Goal: Check status: Check status

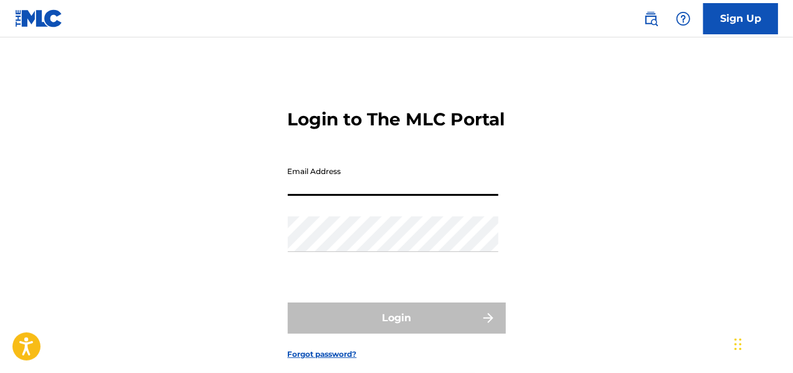
click at [370, 196] on input "Email Address" at bounding box center [393, 178] width 211 height 36
type input "[EMAIL_ADDRESS][DOMAIN_NAME]"
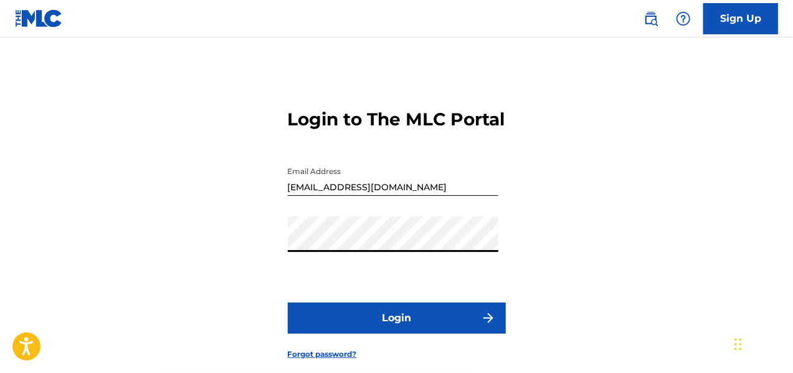
click at [404, 333] on button "Login" at bounding box center [397, 317] width 218 height 31
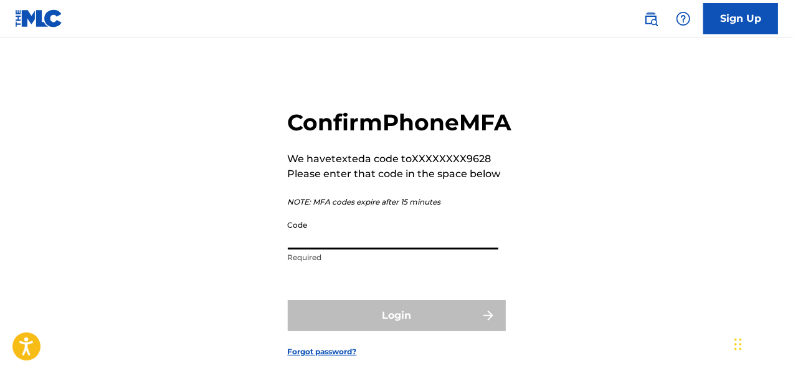
click at [345, 249] on input "Code" at bounding box center [393, 232] width 211 height 36
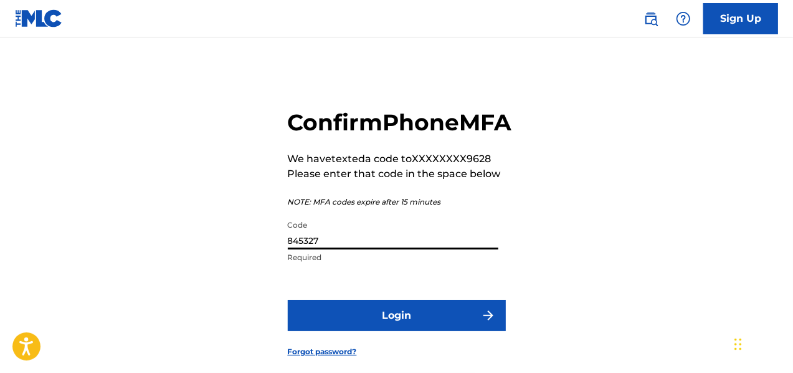
type input "845327"
click at [398, 331] on button "Login" at bounding box center [397, 315] width 218 height 31
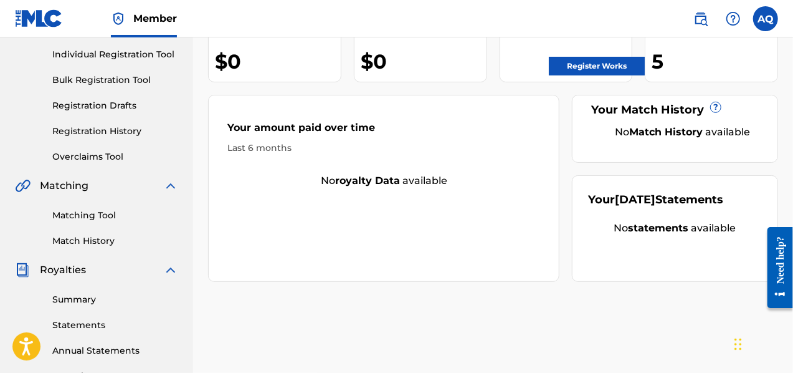
scroll to position [124, 0]
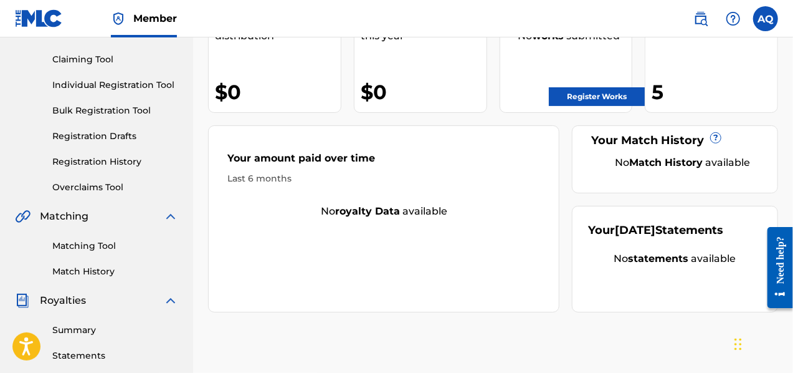
click at [117, 166] on link "Registration History" at bounding box center [115, 161] width 126 height 13
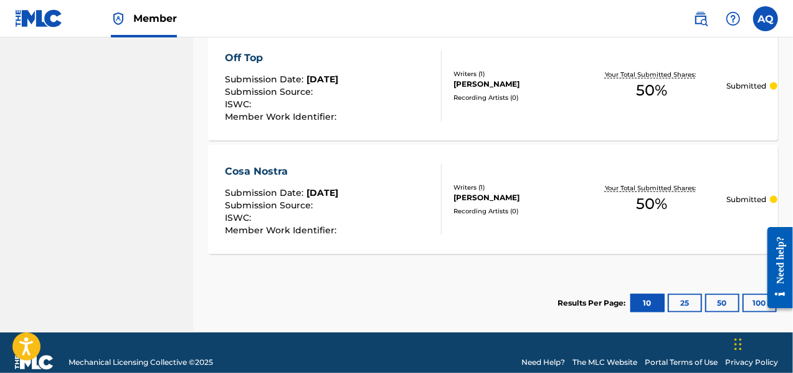
scroll to position [729, 0]
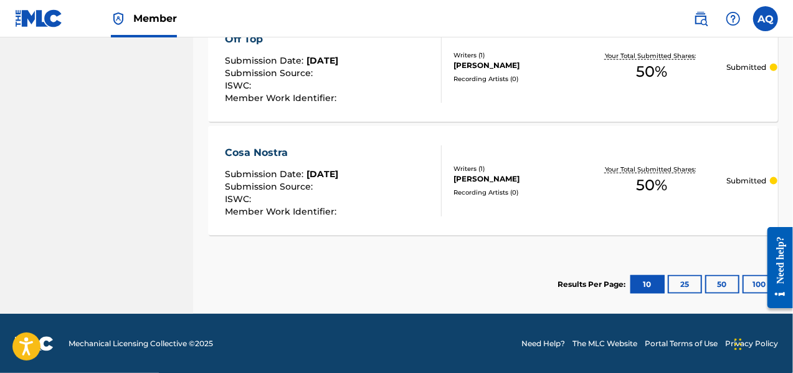
click at [723, 289] on button "50" at bounding box center [722, 284] width 34 height 19
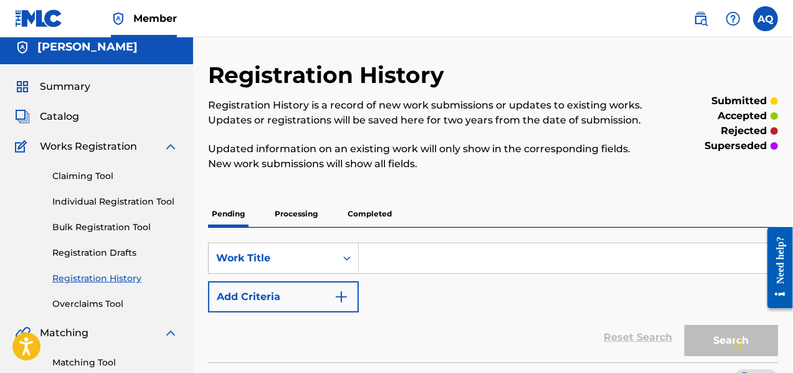
scroll to position [0, 0]
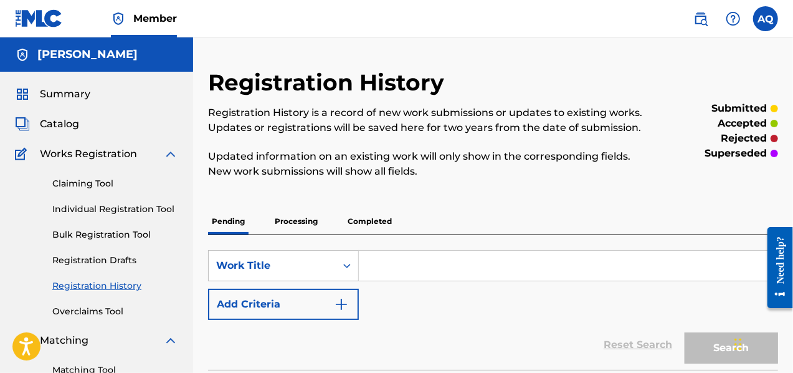
click at [68, 122] on span "Catalog" at bounding box center [59, 124] width 39 height 15
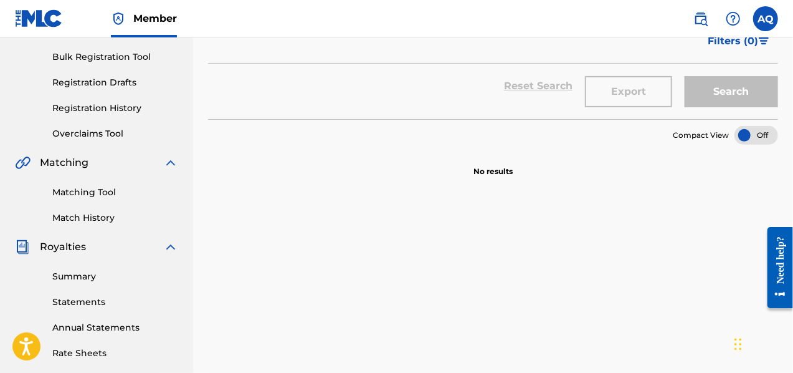
scroll to position [181, 0]
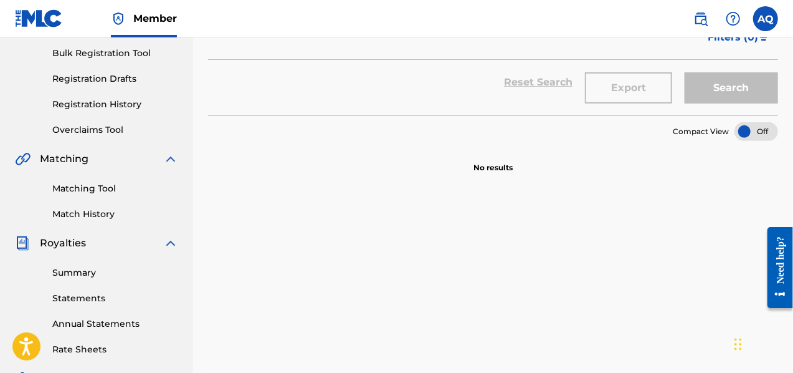
click at [111, 103] on link "Registration History" at bounding box center [115, 104] width 126 height 13
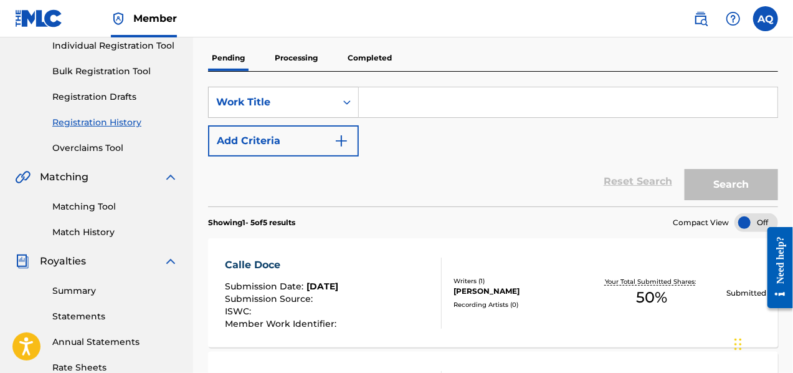
scroll to position [153, 0]
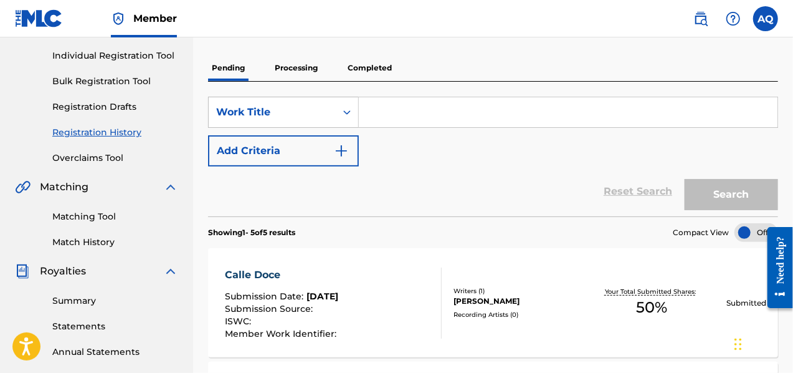
click at [295, 65] on p "Processing" at bounding box center [296, 68] width 50 height 26
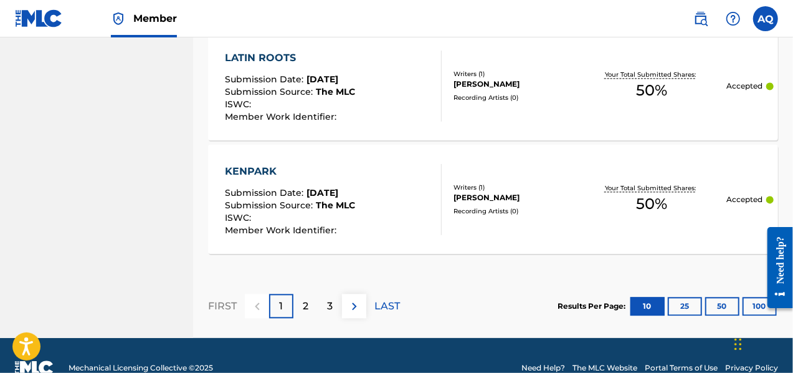
scroll to position [1302, 0]
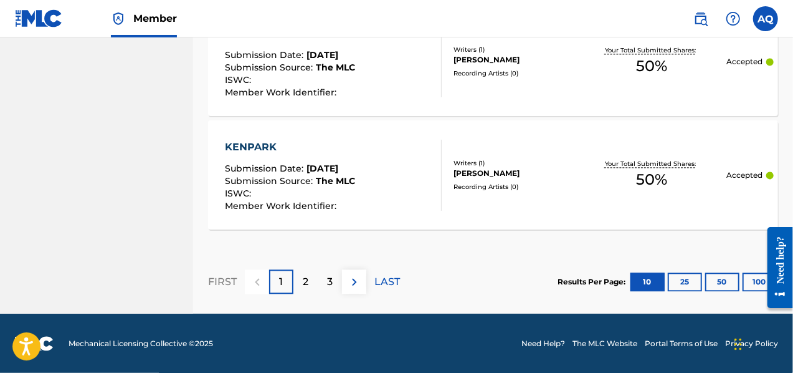
click at [713, 282] on button "50" at bounding box center [722, 281] width 34 height 19
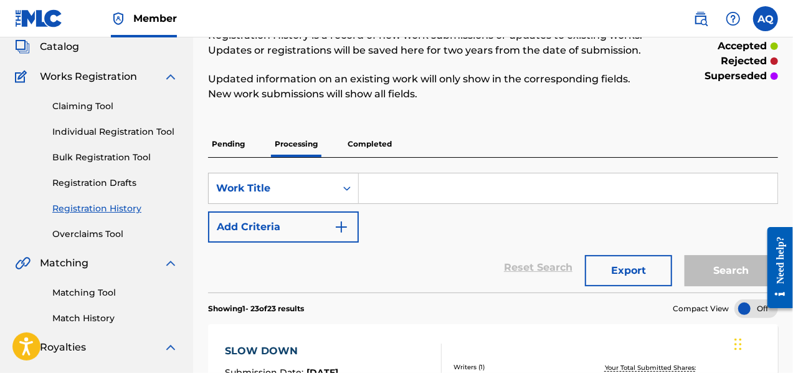
scroll to position [0, 0]
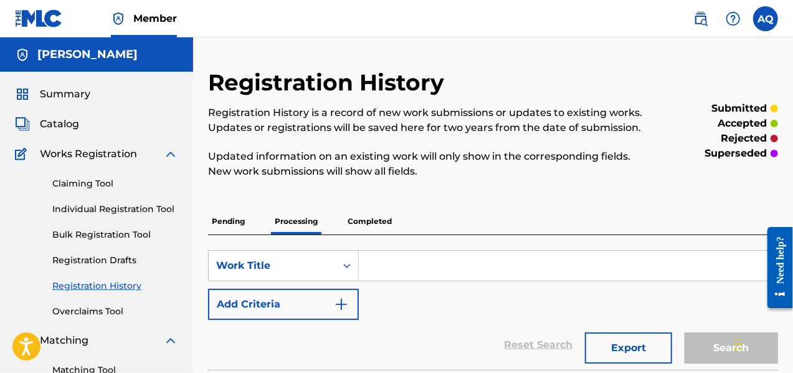
click at [56, 119] on span "Catalog" at bounding box center [59, 124] width 39 height 15
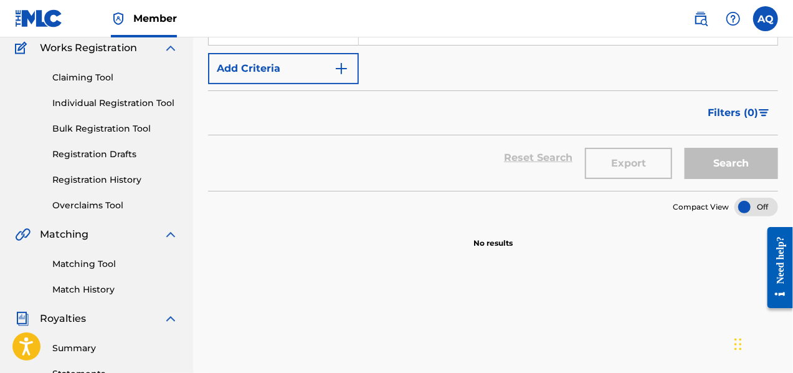
scroll to position [107, 0]
